Goal: Transaction & Acquisition: Purchase product/service

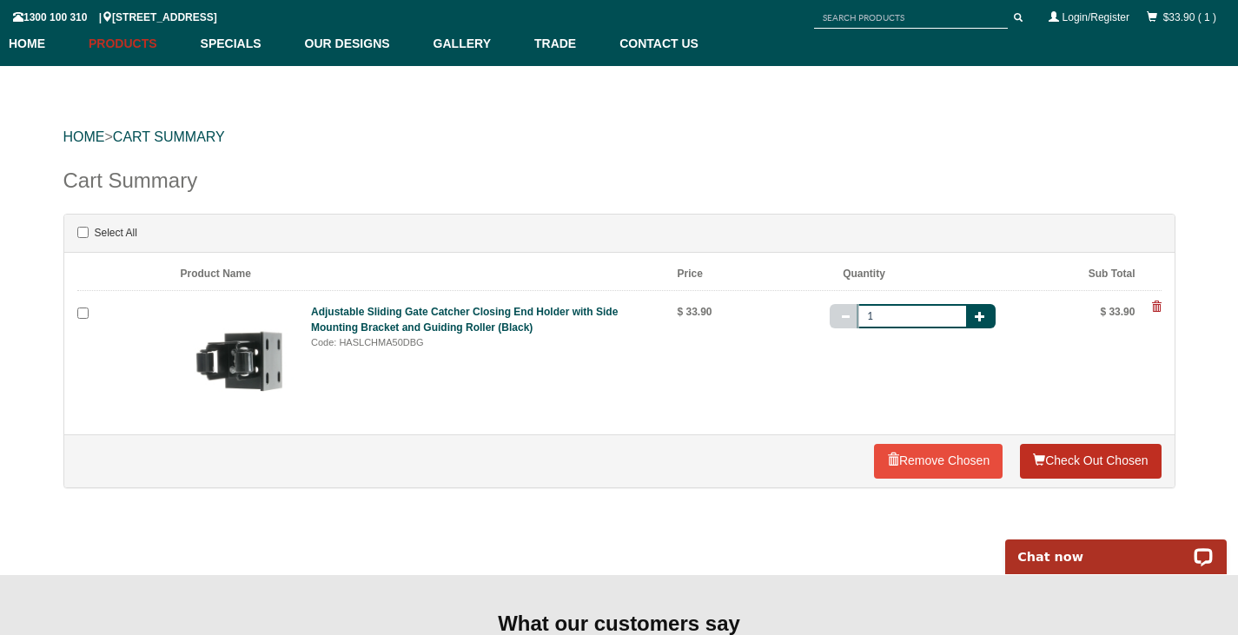
click at [1102, 463] on link "Check Out Chosen" at bounding box center [1090, 461] width 141 height 35
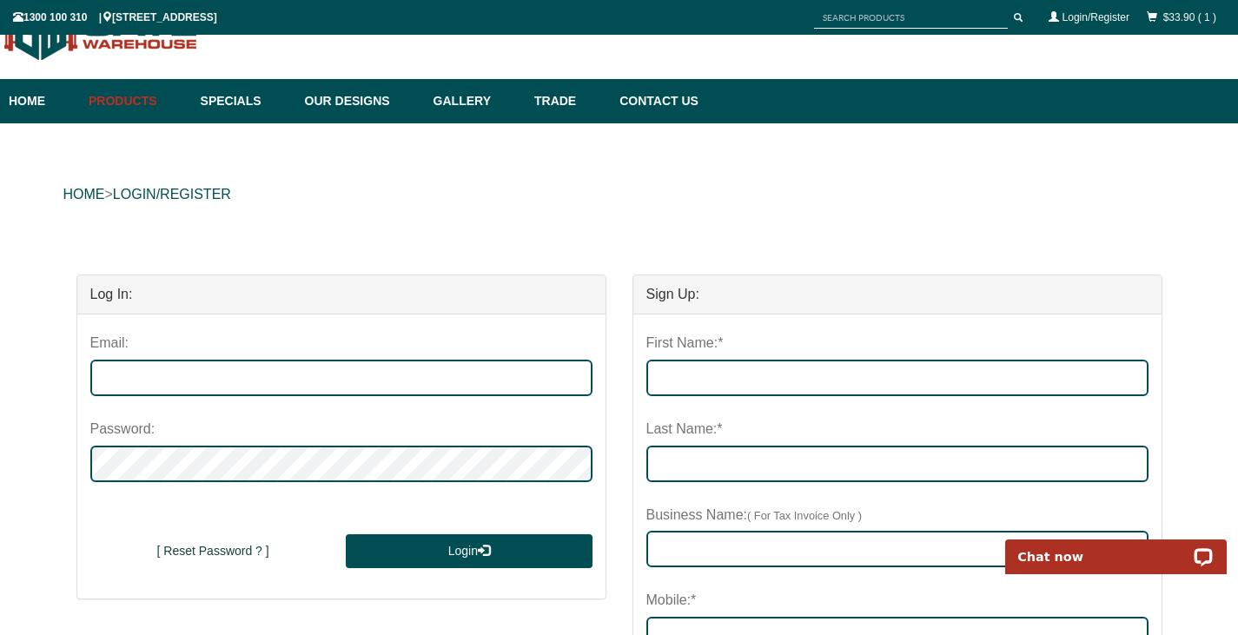
scroll to position [56, 0]
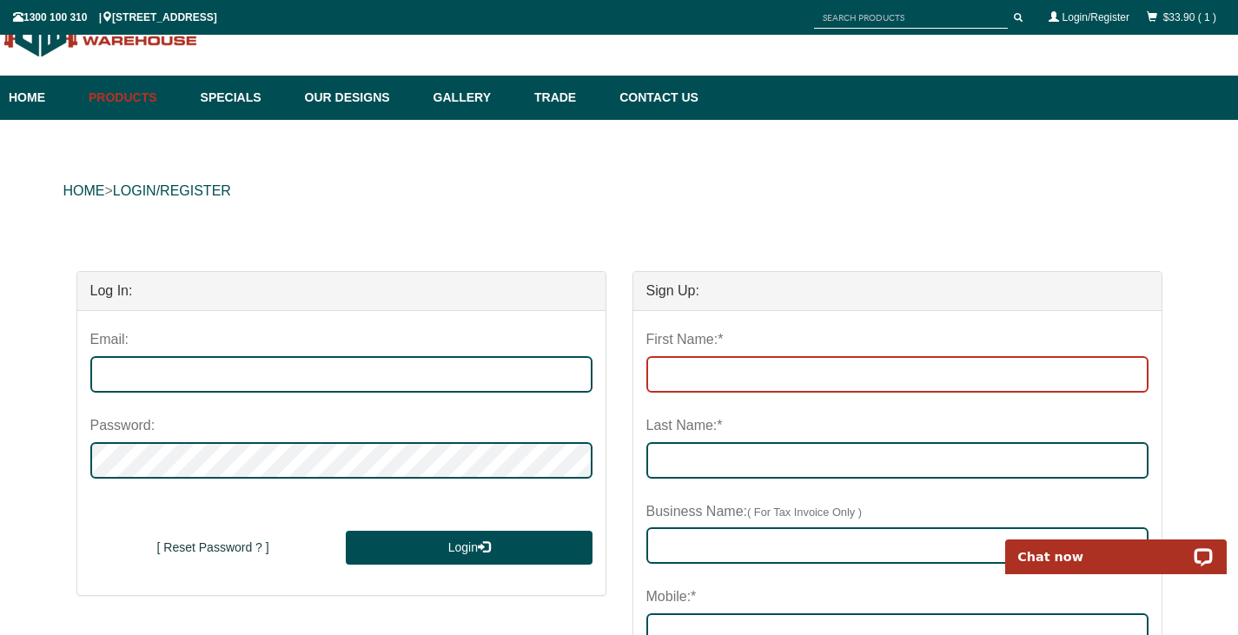
click at [691, 376] on input "First Name:*" at bounding box center [897, 374] width 502 height 36
type input "Ben"
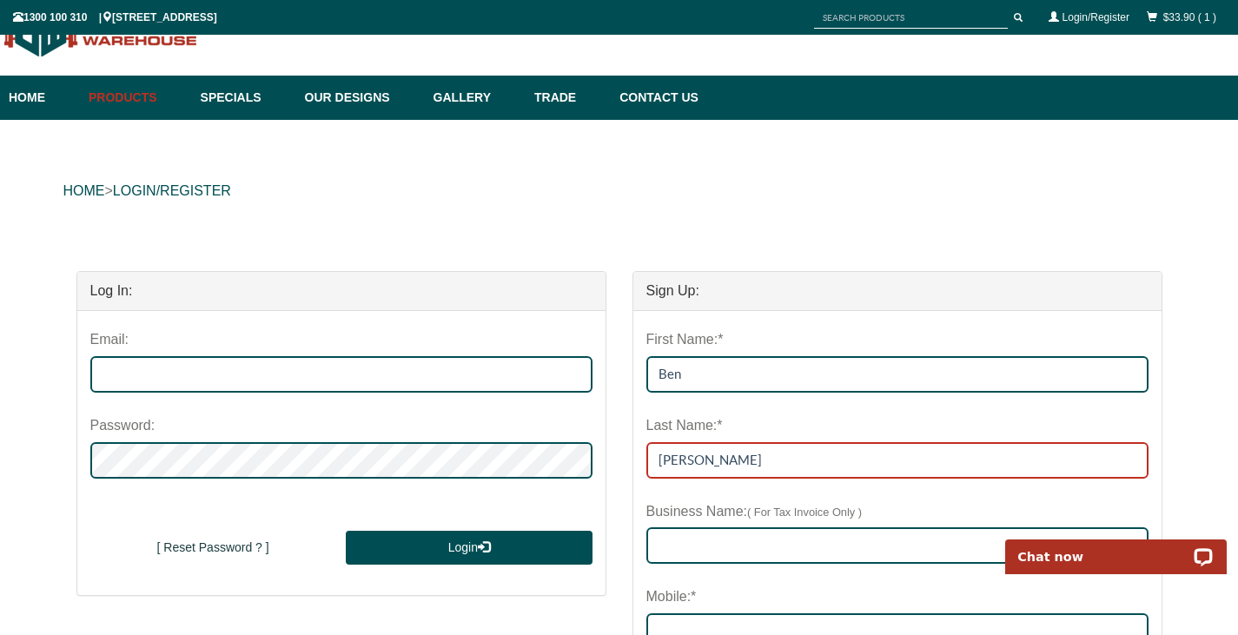
type input "[PERSON_NAME]"
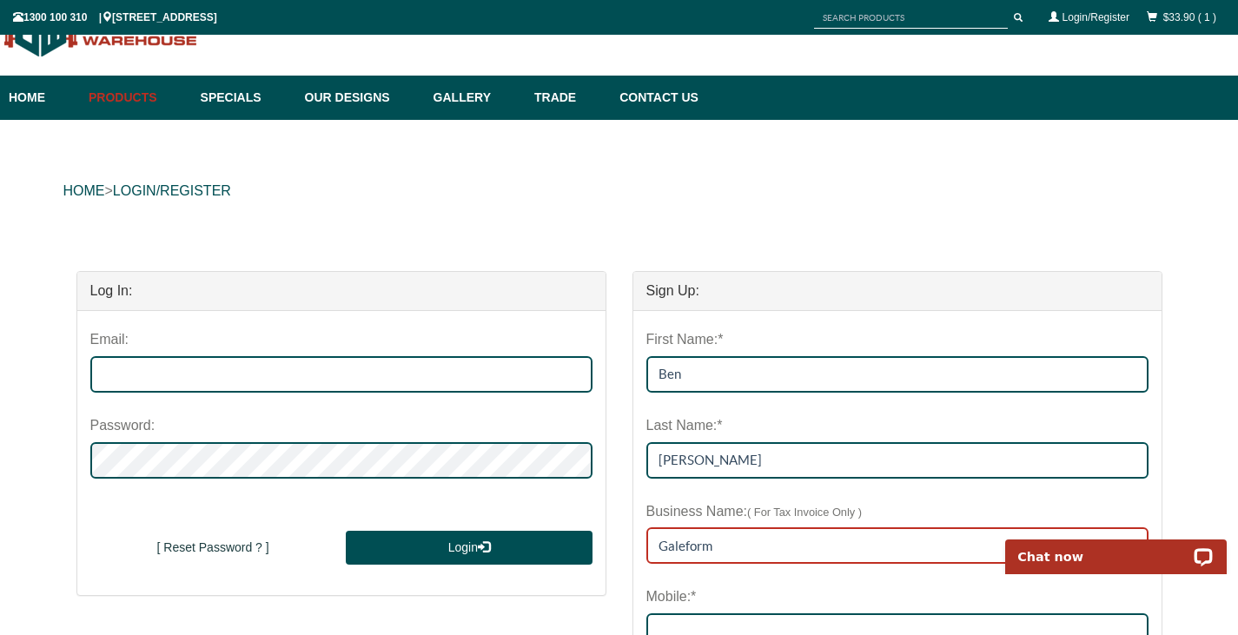
type input "Galeform"
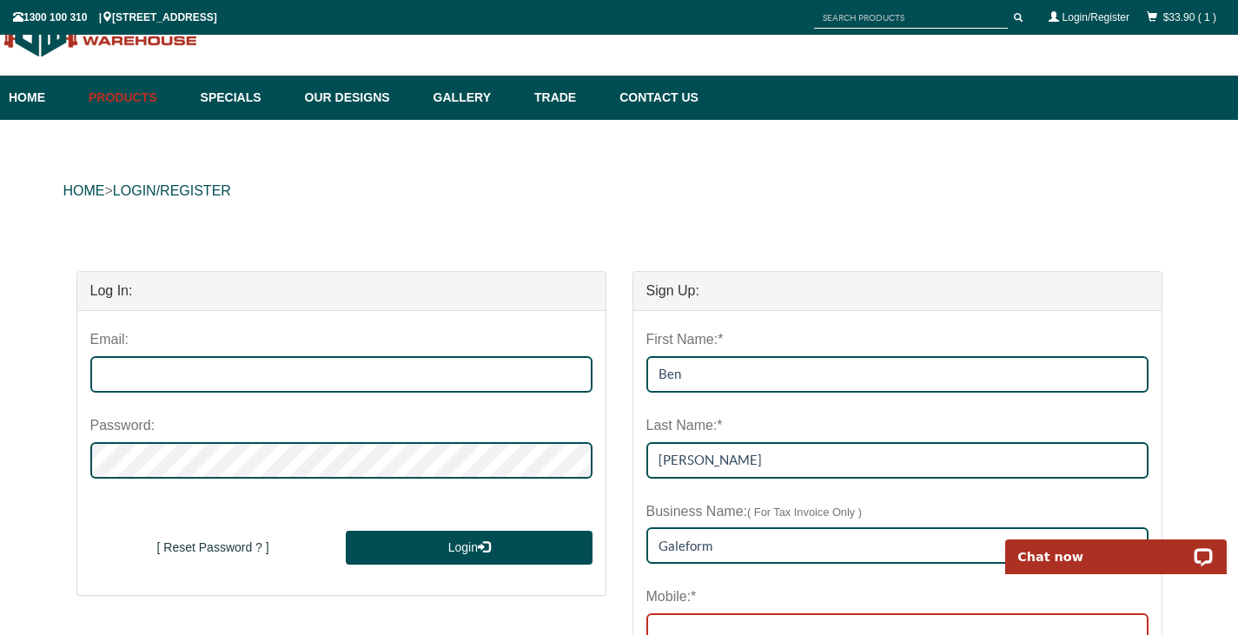
scroll to position [71, 0]
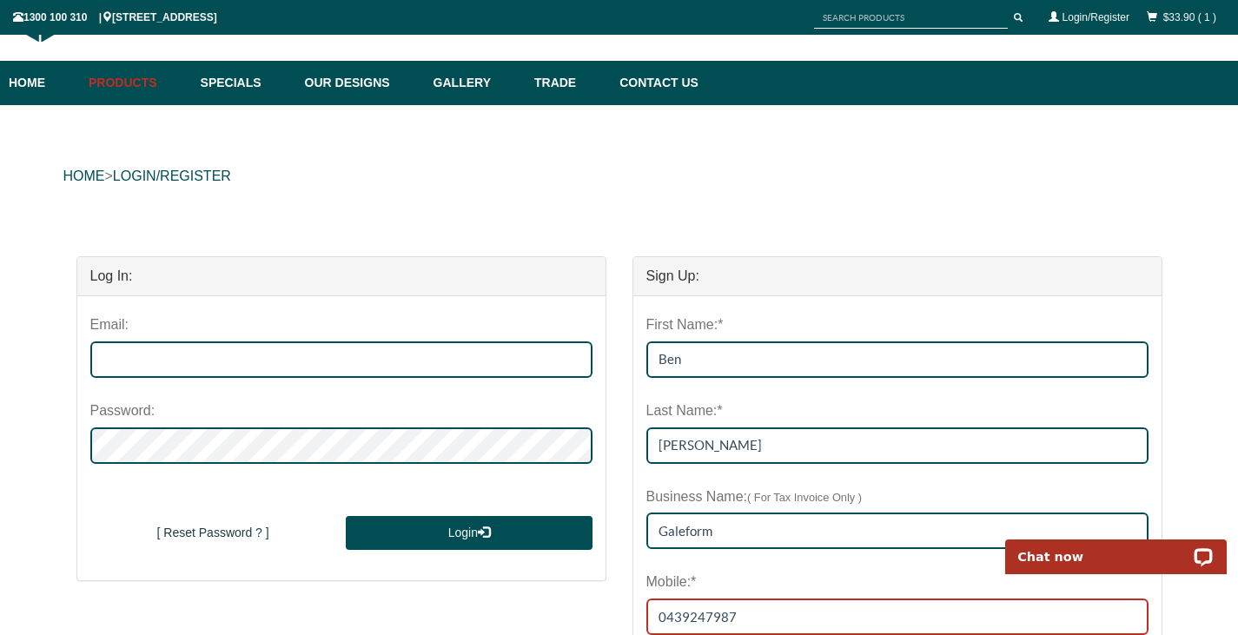
type input "0439247987"
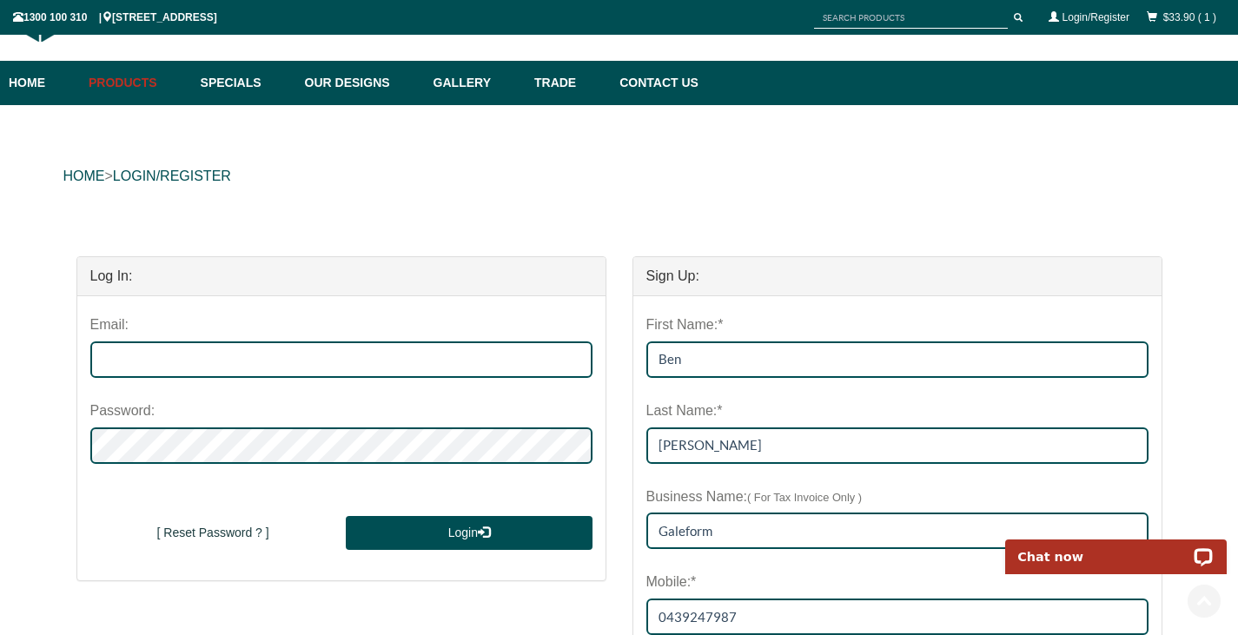
scroll to position [456, 0]
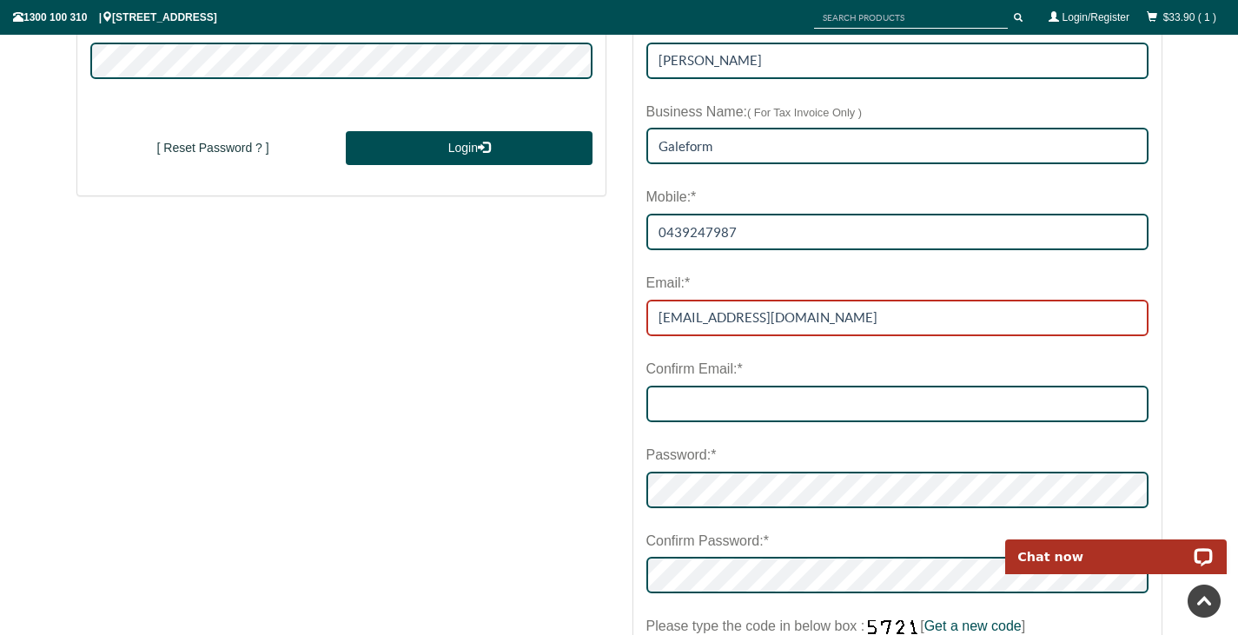
type input "[EMAIL_ADDRESS][DOMAIN_NAME]"
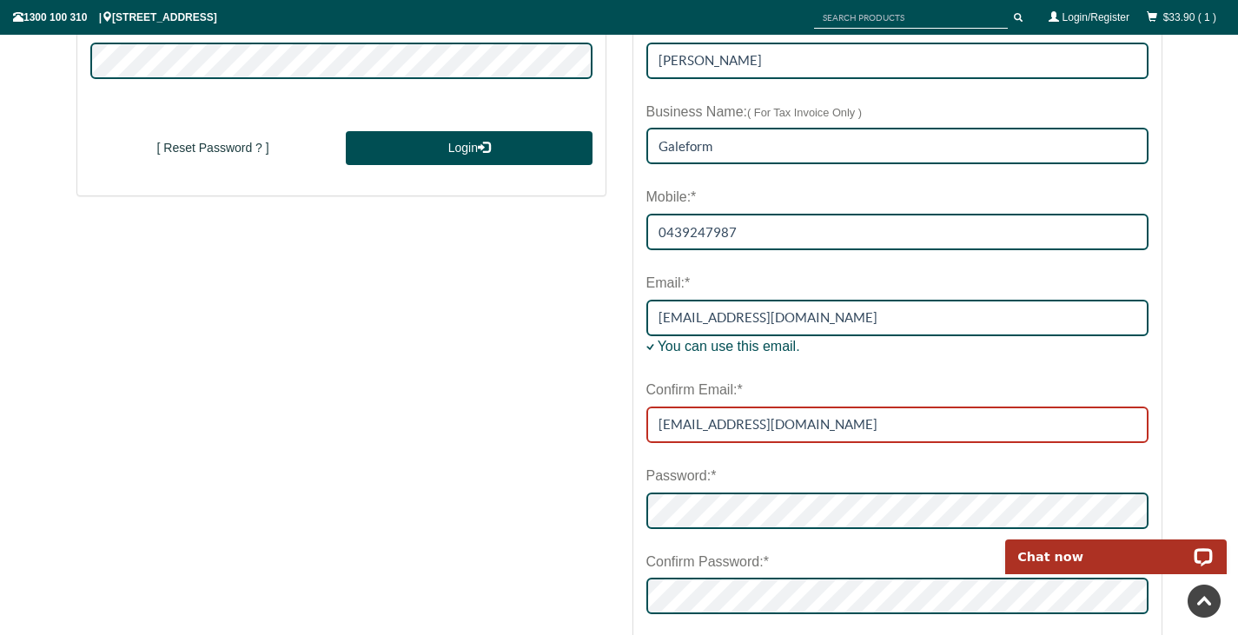
type input "[EMAIL_ADDRESS][DOMAIN_NAME]"
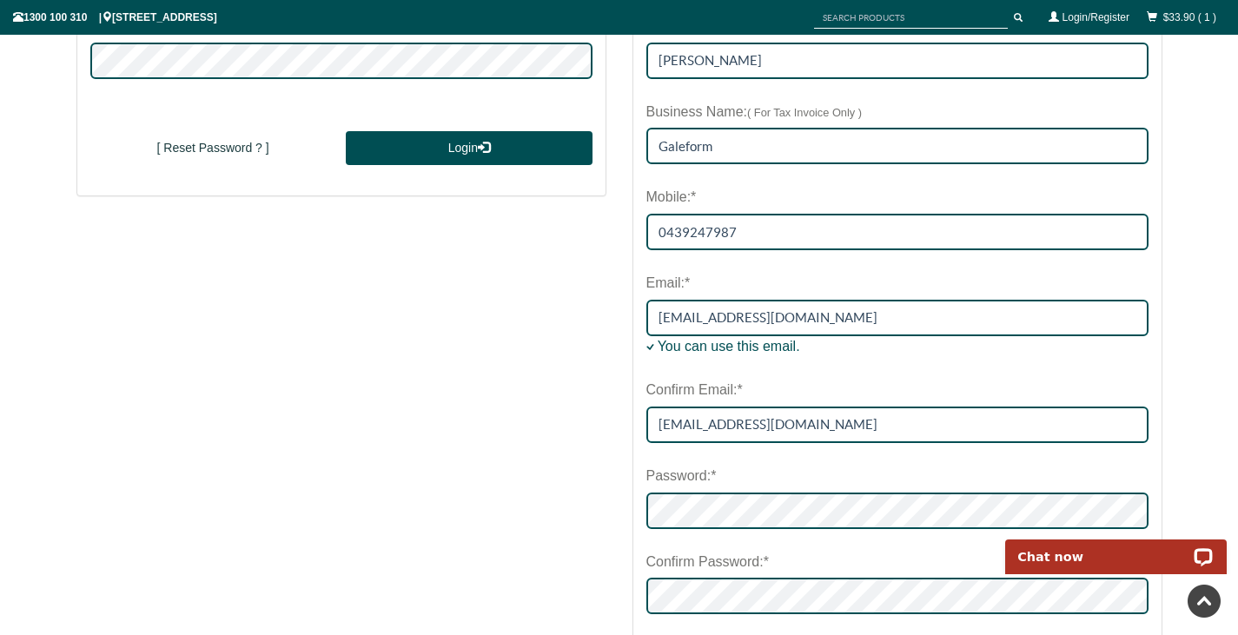
scroll to position [786, 0]
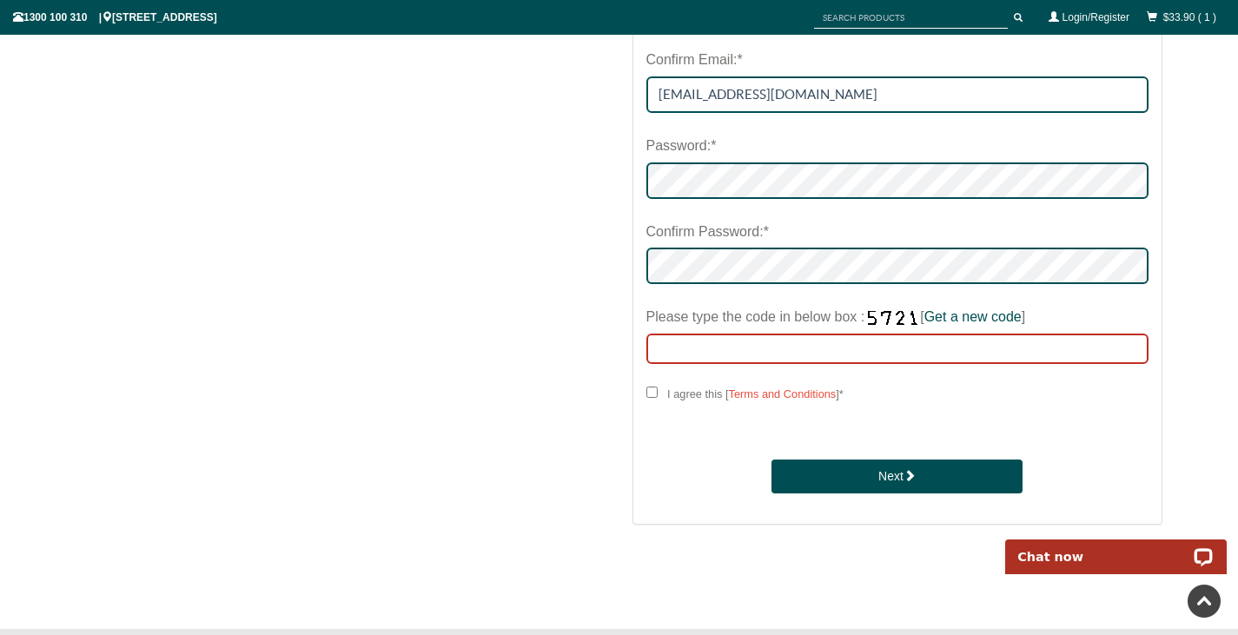
click at [778, 343] on input "Please type the code in below box : [ Get a new code ]" at bounding box center [897, 349] width 502 height 30
type input "6893"
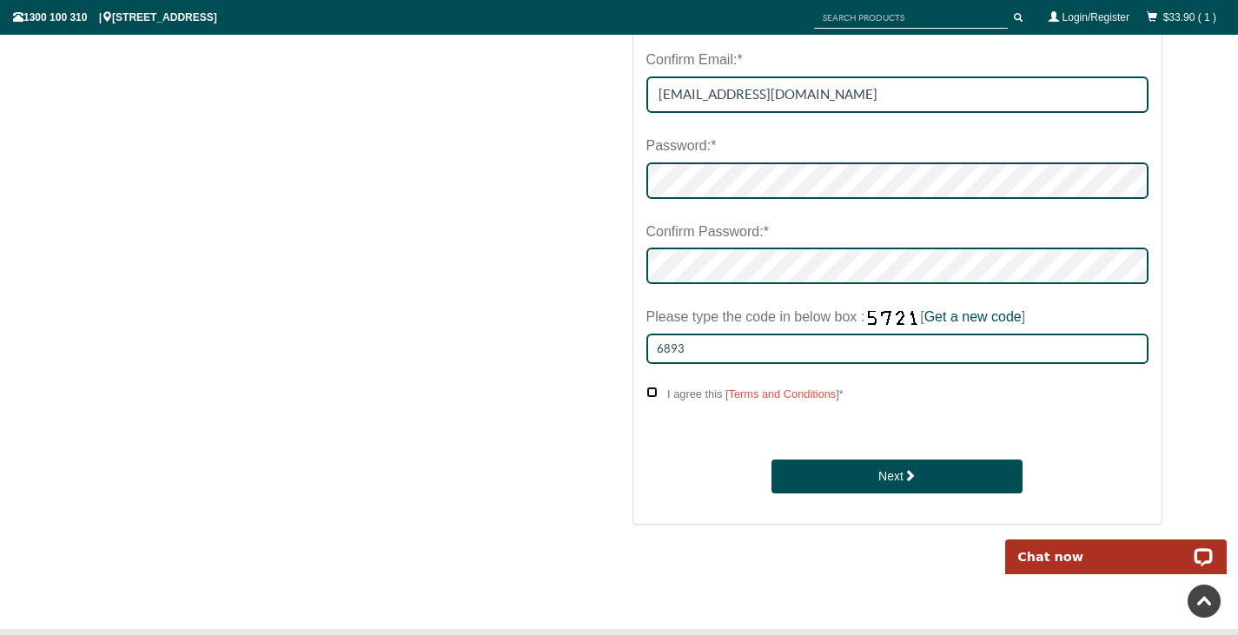
click at [650, 390] on input "I agree this [ Terms and Conditions ] *" at bounding box center [651, 392] width 11 height 11
checkbox input "****"
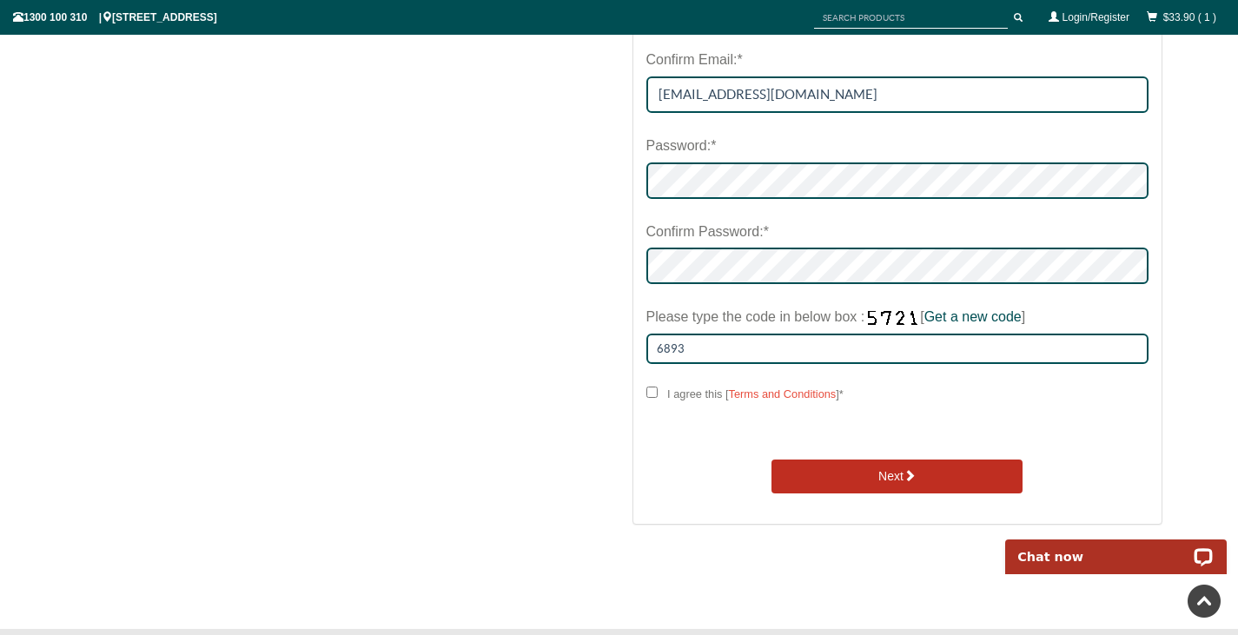
click at [888, 477] on button "Next" at bounding box center [897, 477] width 251 height 35
